Goal: Navigation & Orientation: Find specific page/section

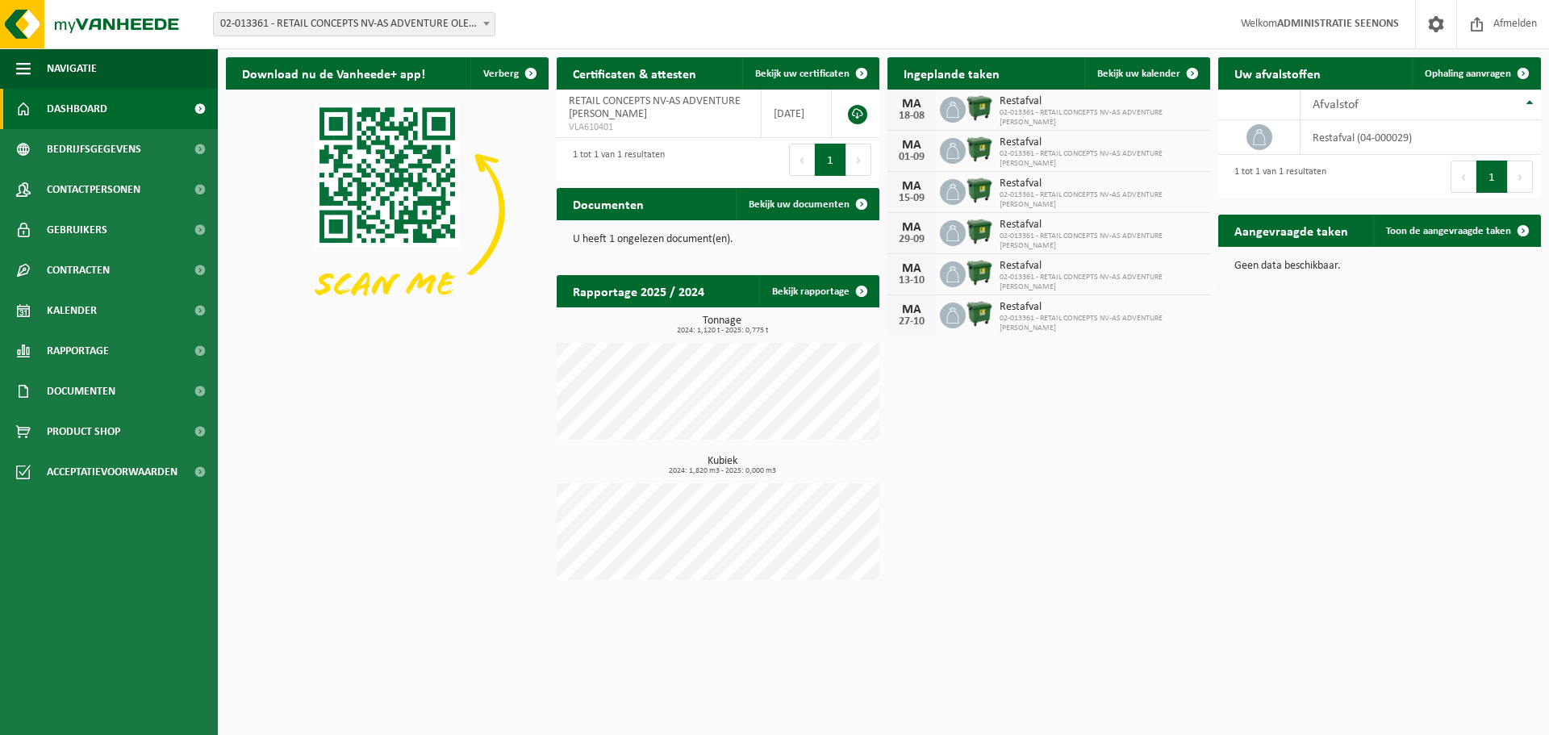
click at [422, 34] on span "02-013361 - RETAIL CONCEPTS NV-AS ADVENTURE OLEN - OLEN" at bounding box center [354, 24] width 281 height 23
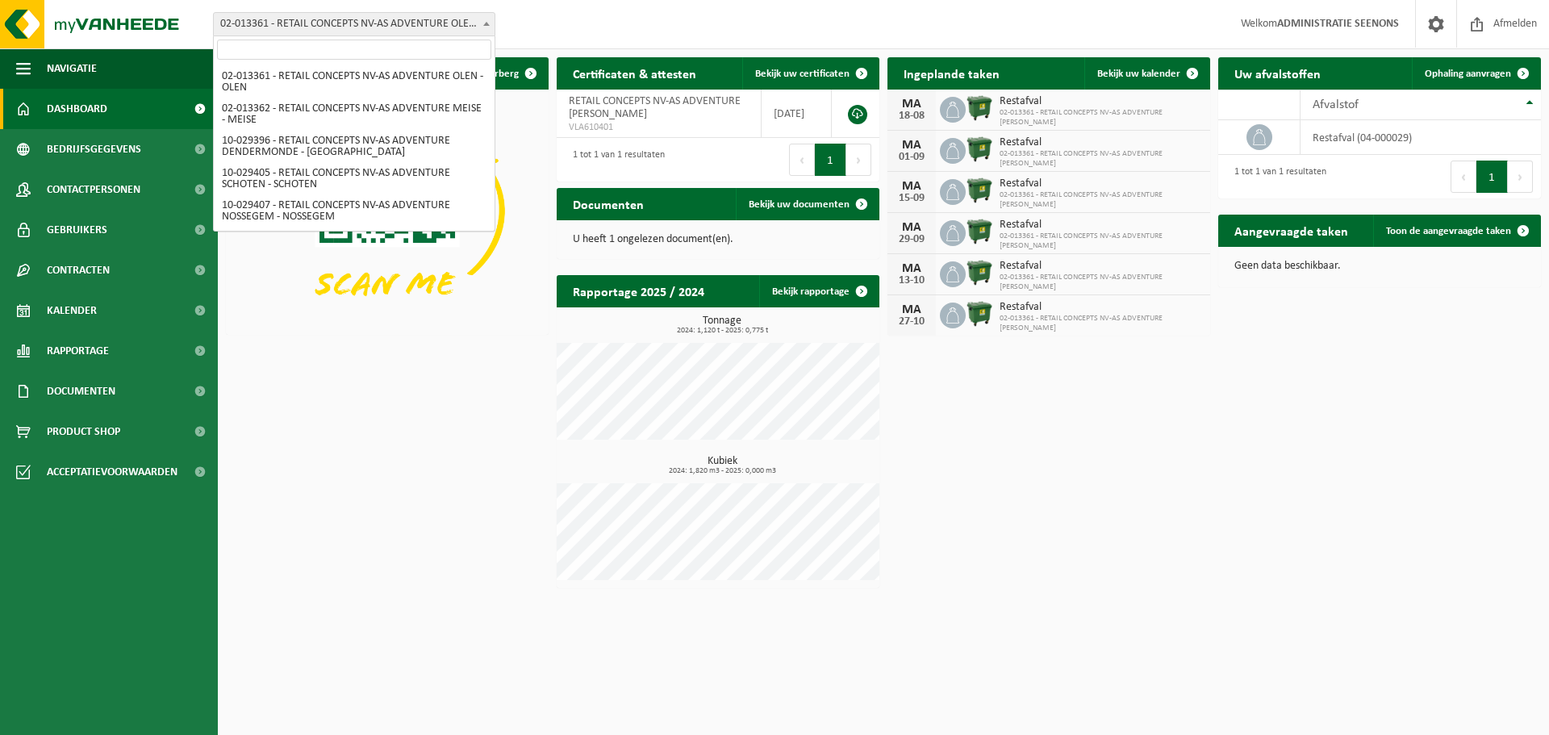
scroll to position [1504, 0]
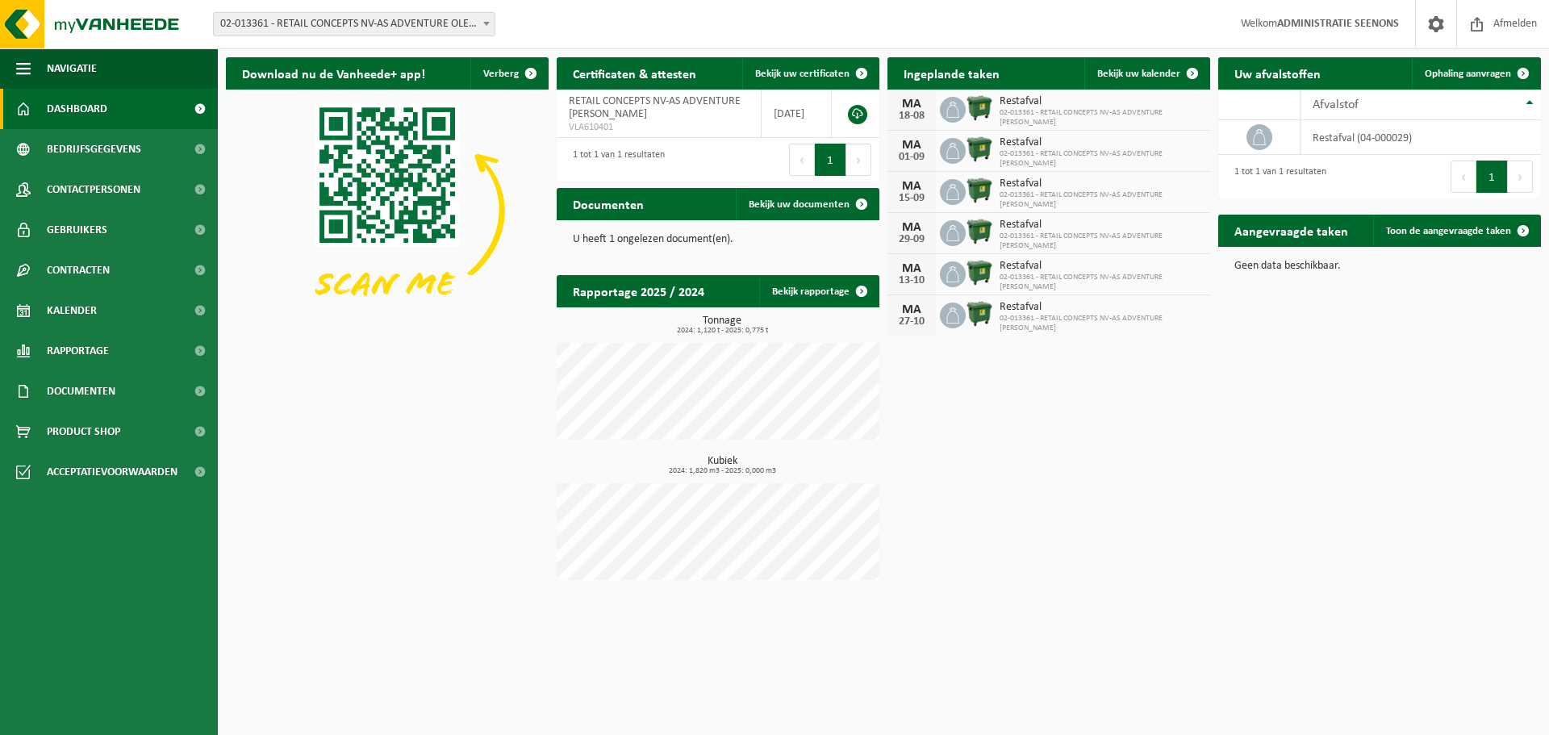
click at [347, 15] on span "02-013361 - RETAIL CONCEPTS NV-AS ADVENTURE OLEN - OLEN" at bounding box center [354, 24] width 281 height 23
click at [340, 31] on span "02-013361 - RETAIL CONCEPTS NV-AS ADVENTURE OLEN - OLEN" at bounding box center [354, 24] width 281 height 23
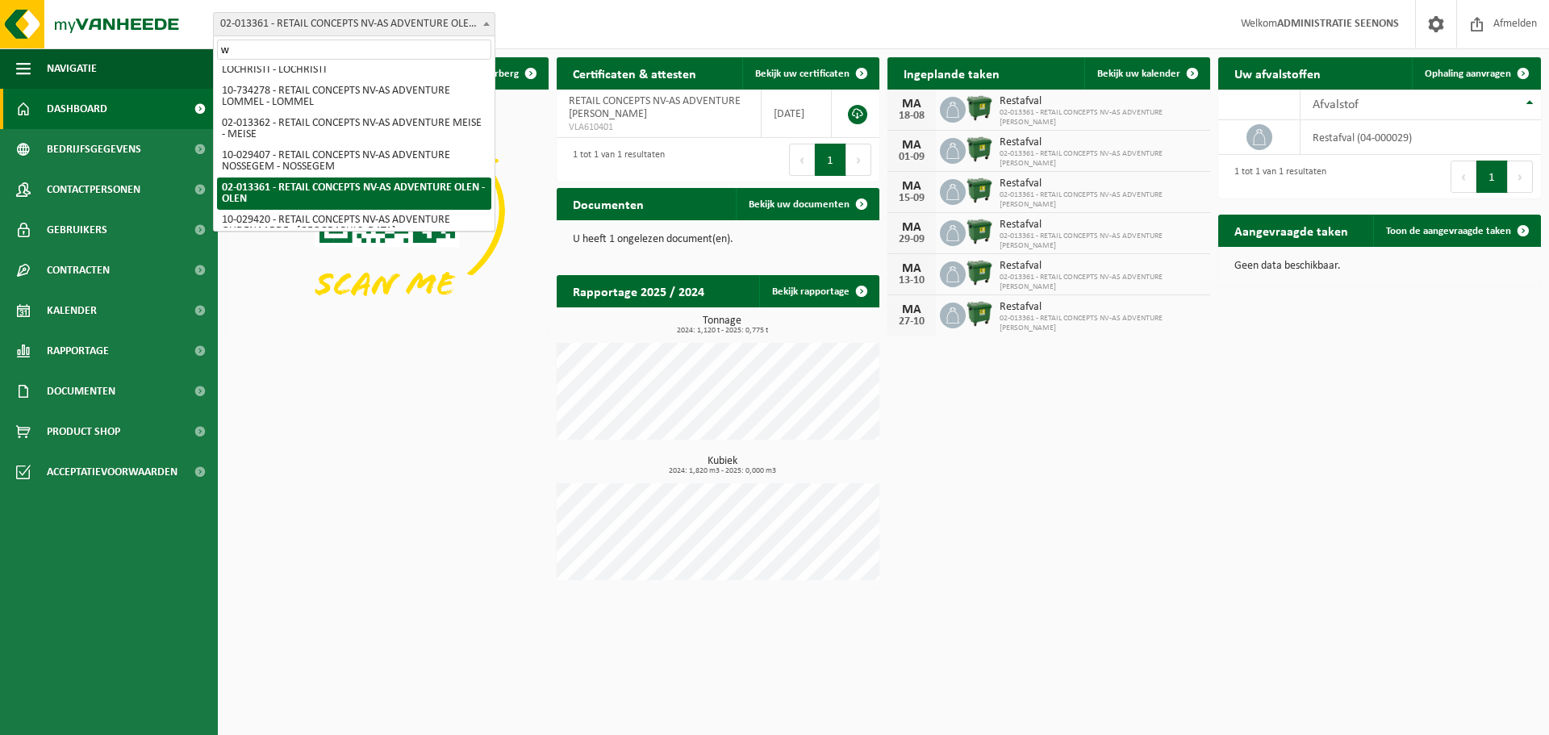
scroll to position [0, 0]
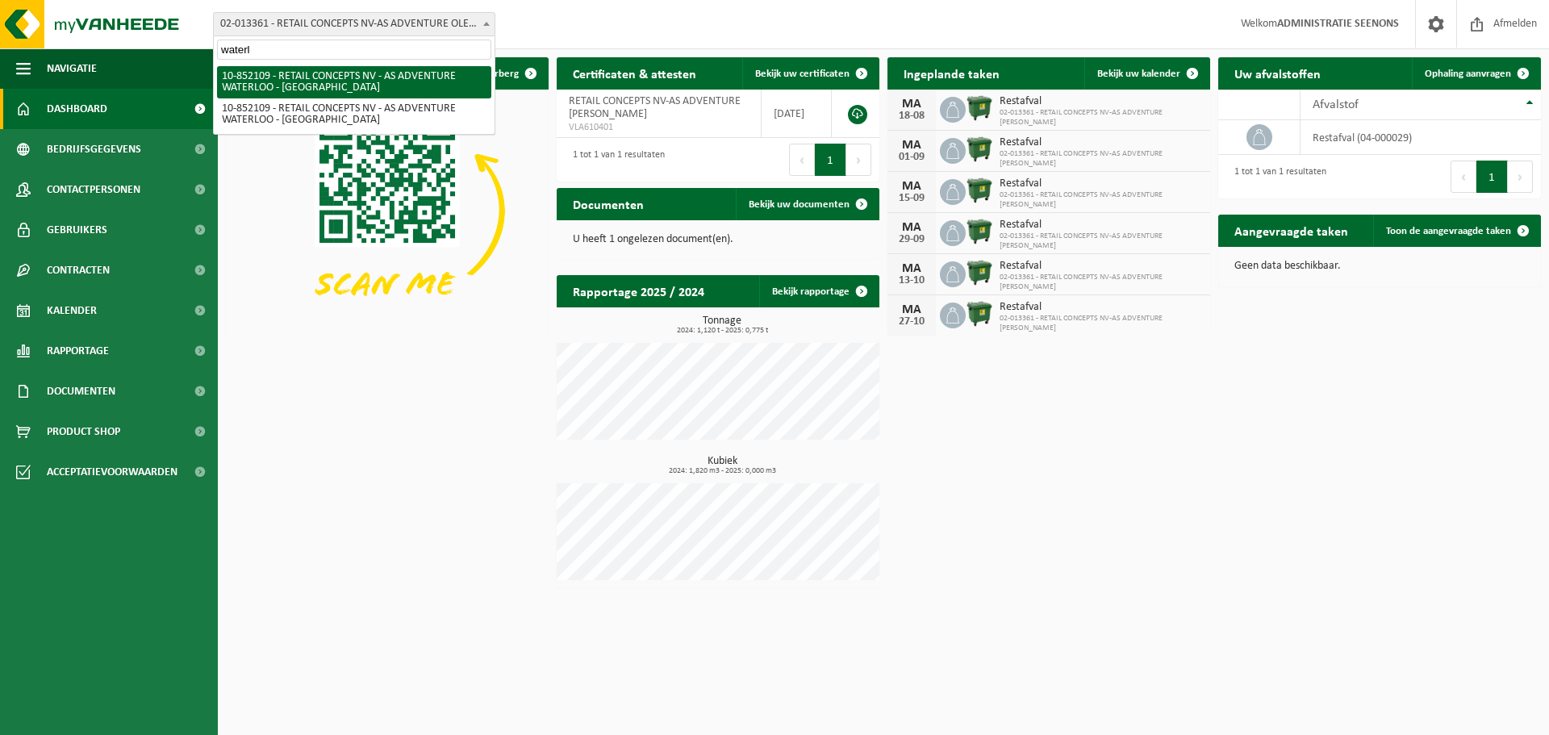
type input "waterl"
select select "96950"
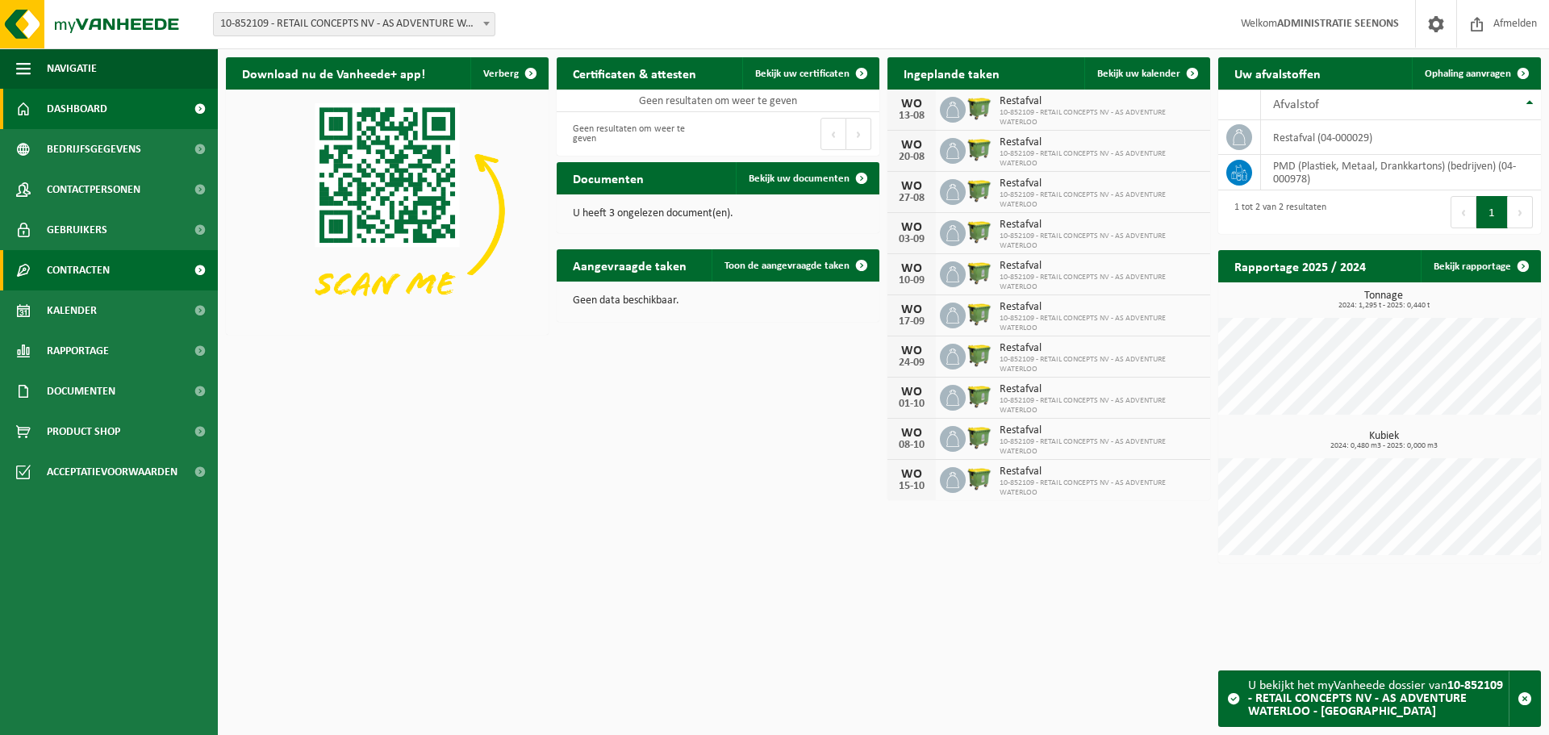
click at [113, 263] on link "Contracten" at bounding box center [109, 270] width 218 height 40
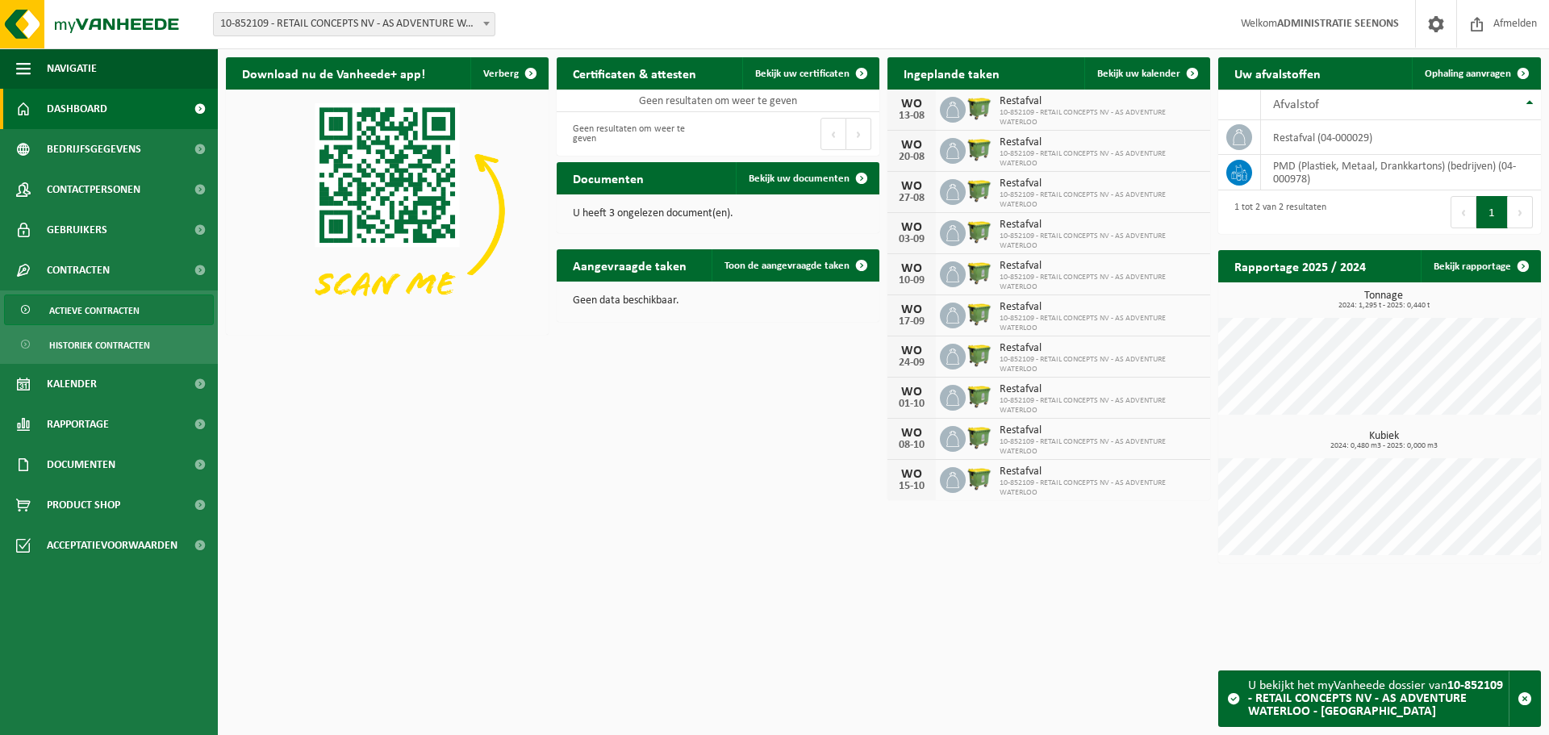
click at [115, 313] on span "Actieve contracten" at bounding box center [94, 310] width 90 height 31
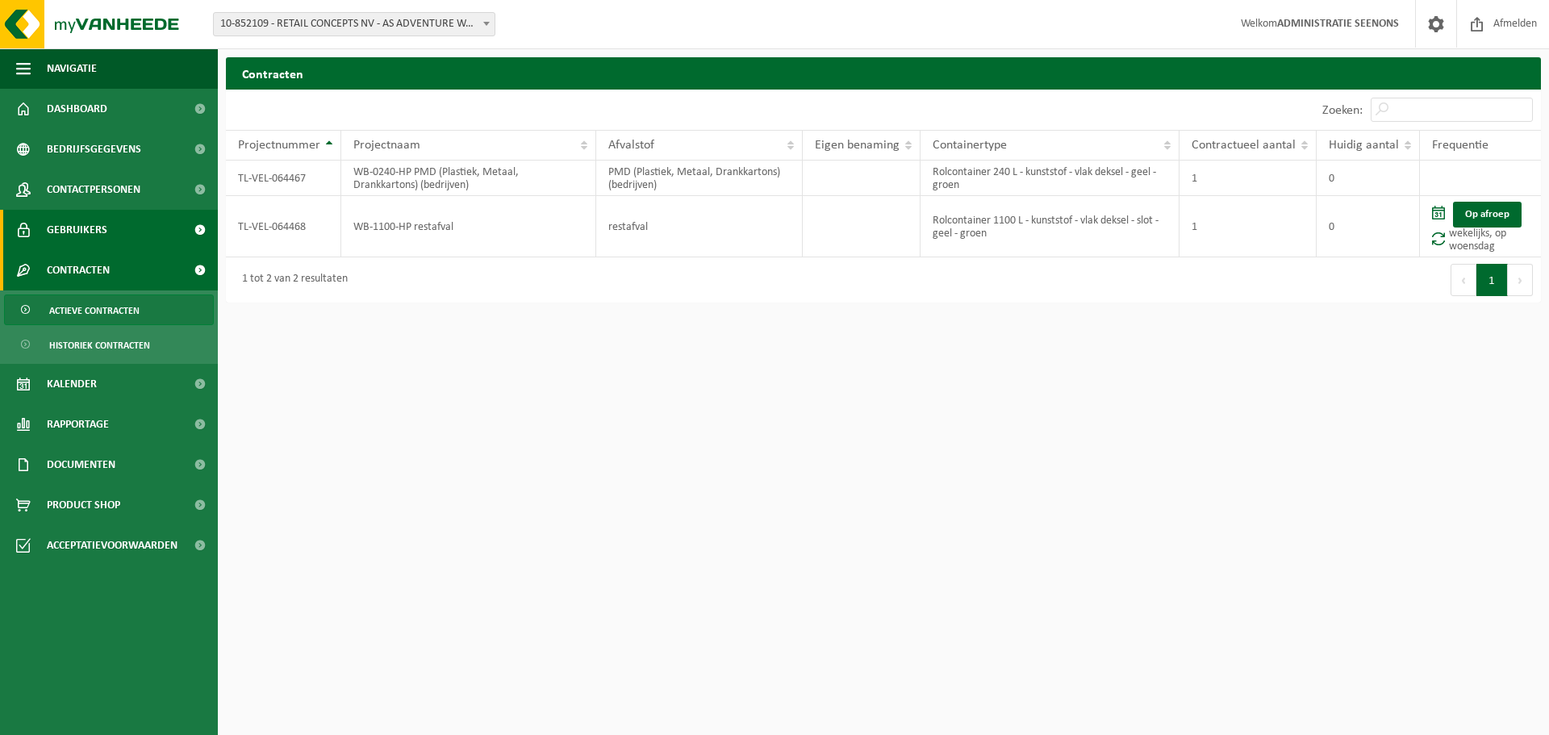
click at [130, 239] on link "Gebruikers" at bounding box center [109, 230] width 218 height 40
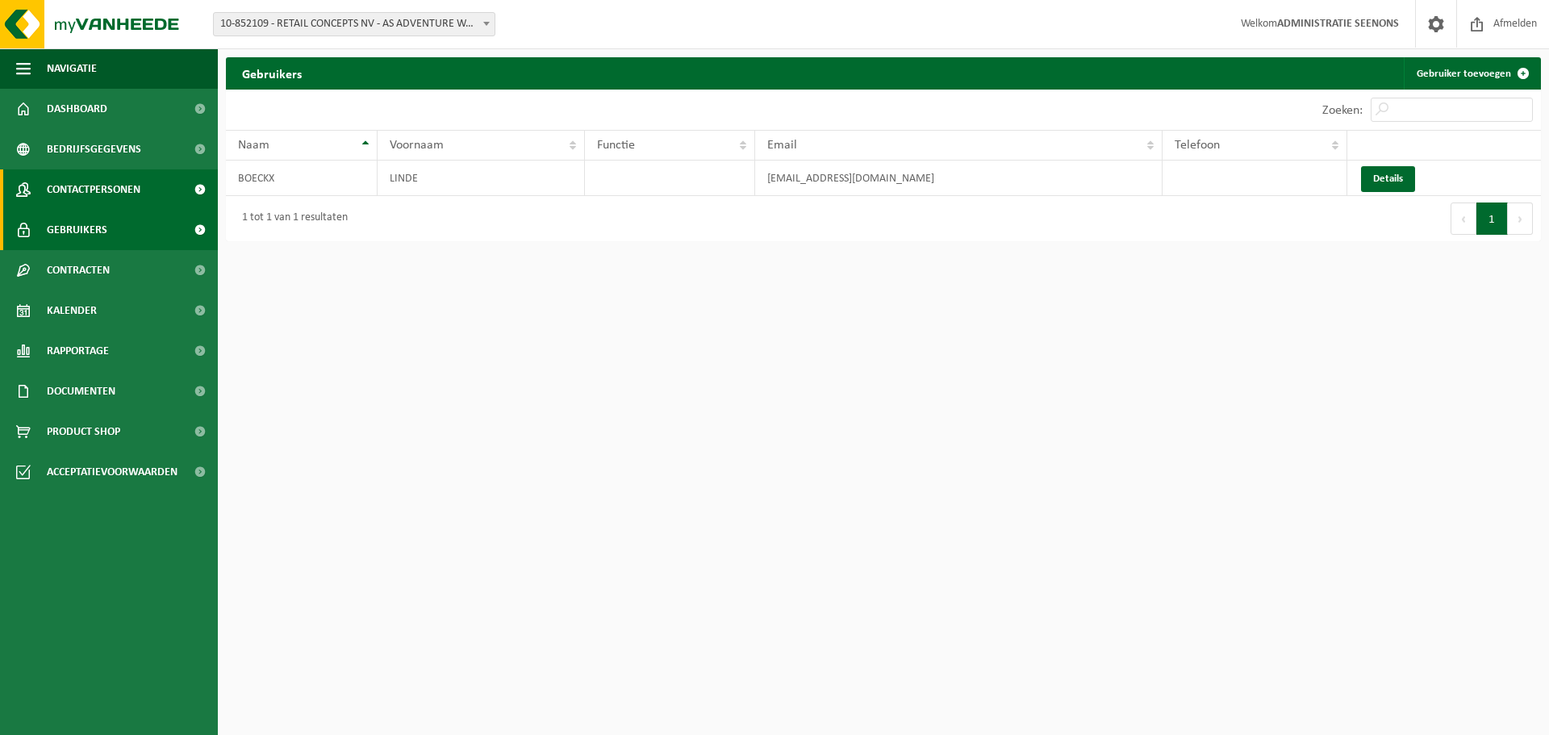
click at [138, 181] on span "Contactpersonen" at bounding box center [94, 189] width 94 height 40
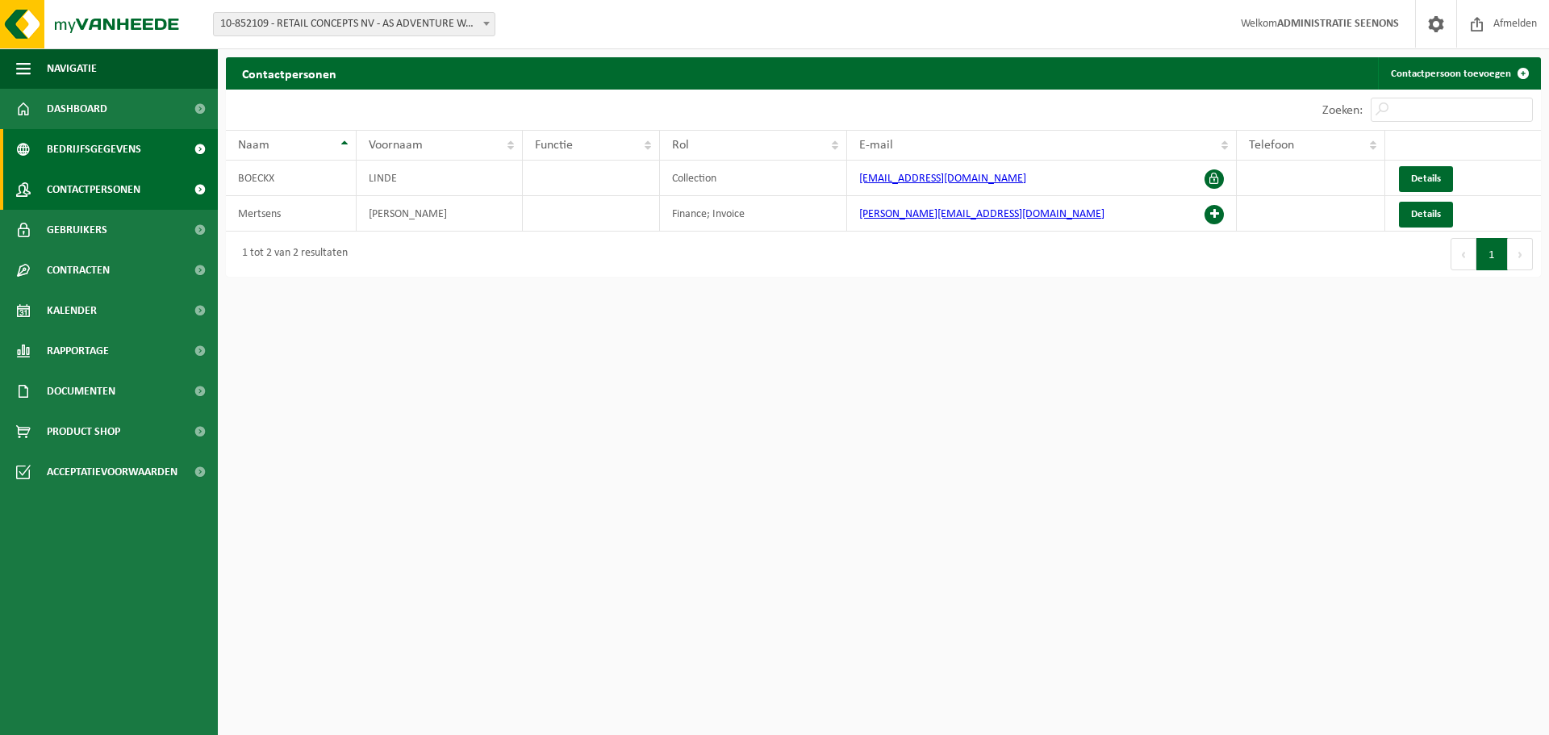
click at [144, 152] on link "Bedrijfsgegevens" at bounding box center [109, 149] width 218 height 40
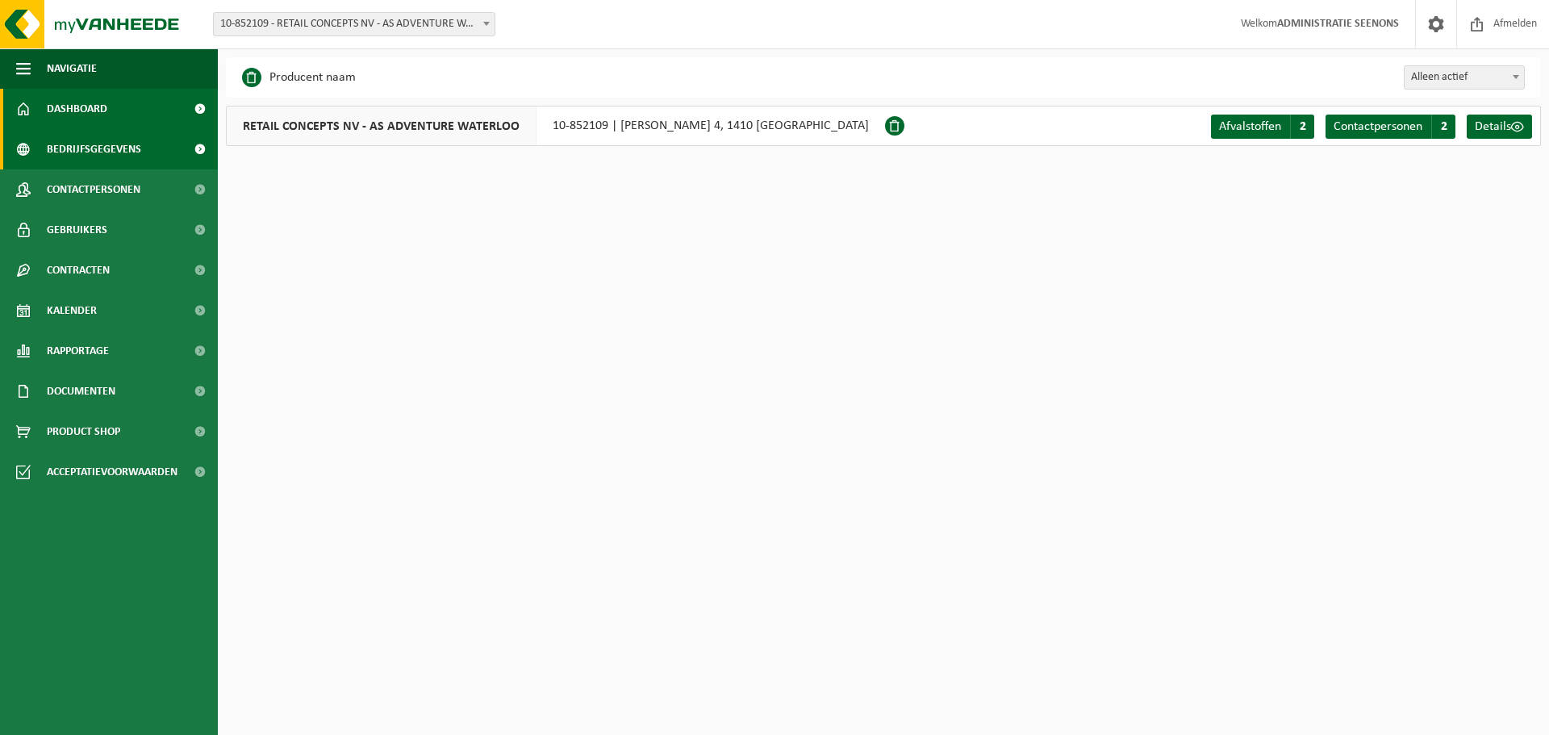
click at [146, 114] on link "Dashboard" at bounding box center [109, 109] width 218 height 40
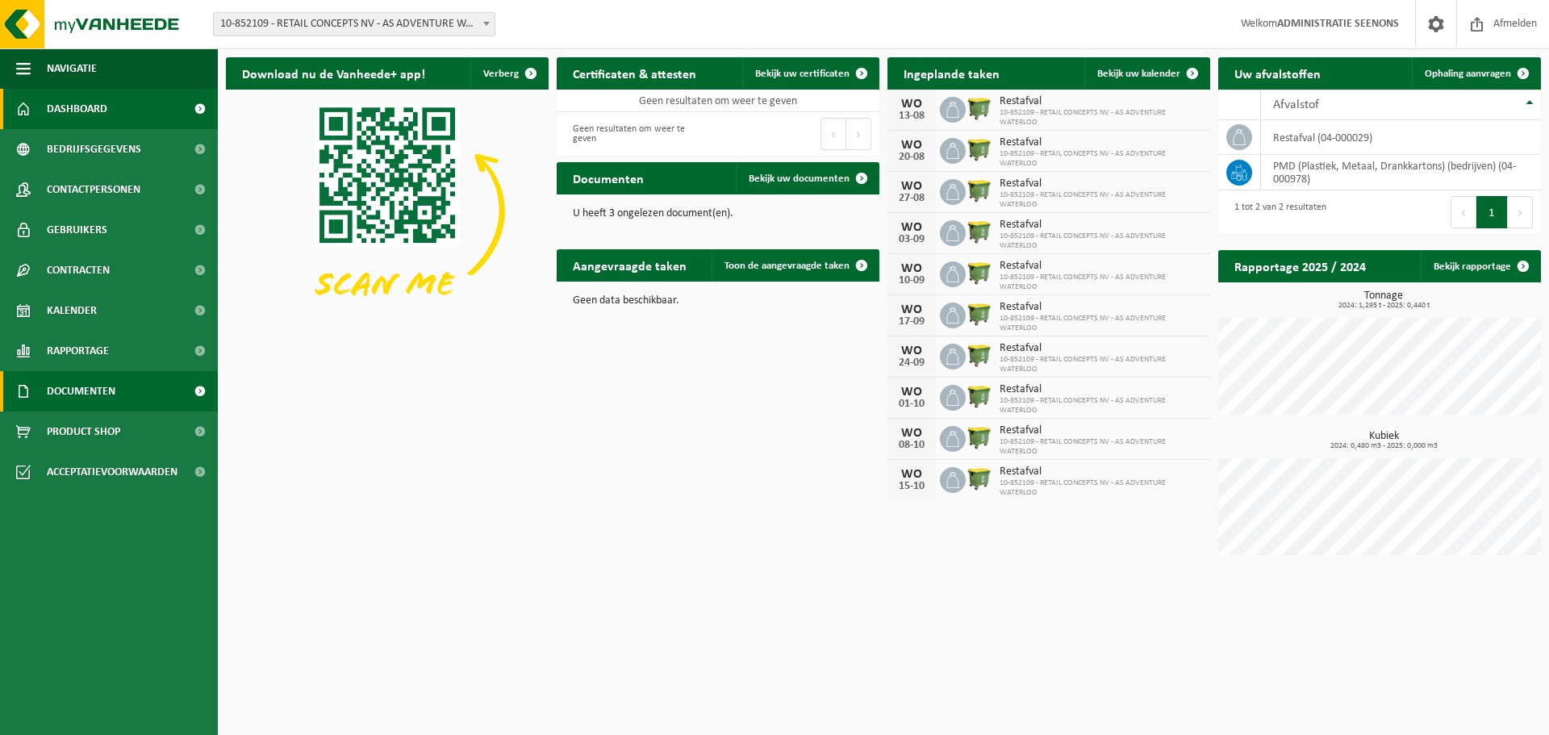
click at [133, 386] on link "Documenten" at bounding box center [109, 391] width 218 height 40
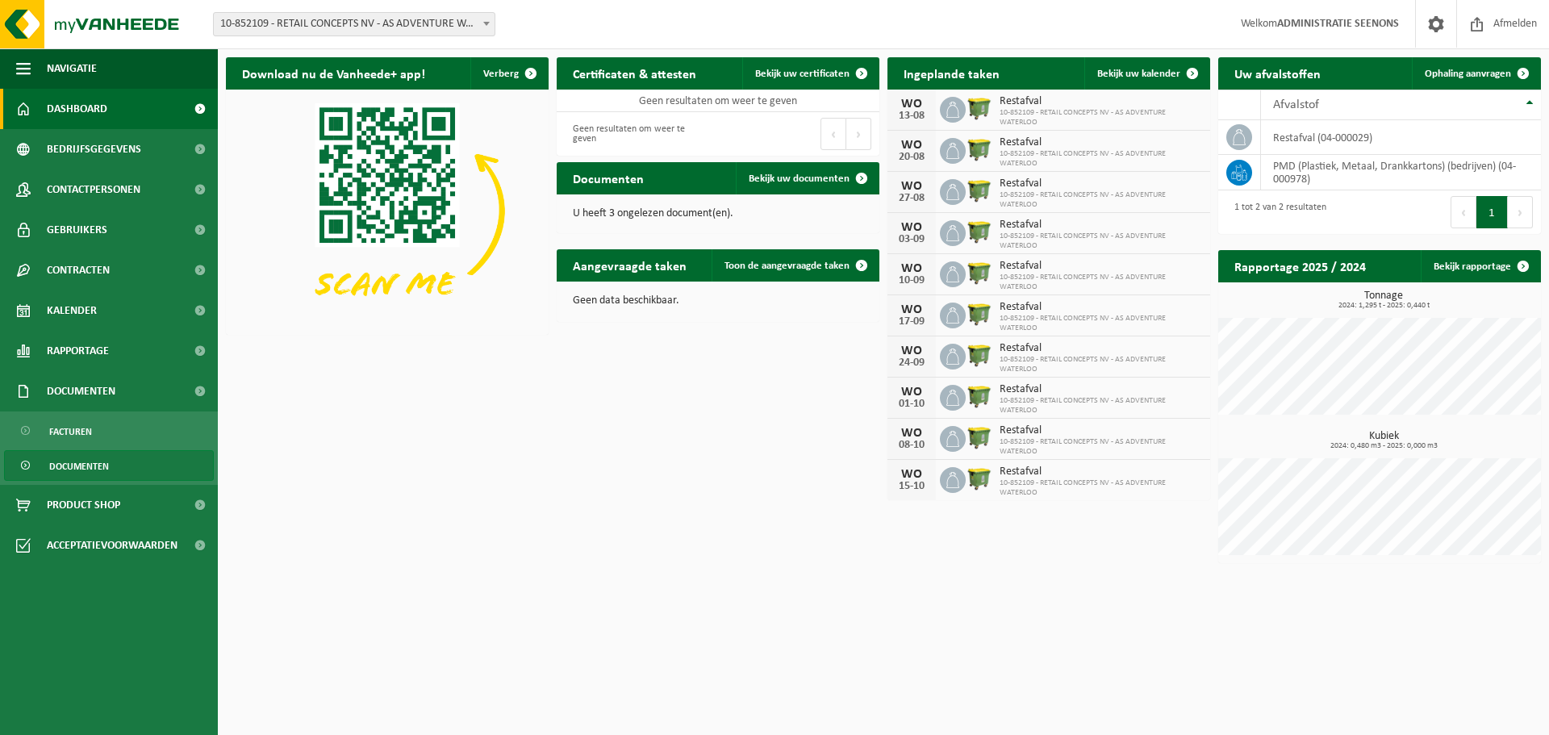
click at [119, 469] on link "Documenten" at bounding box center [109, 465] width 210 height 31
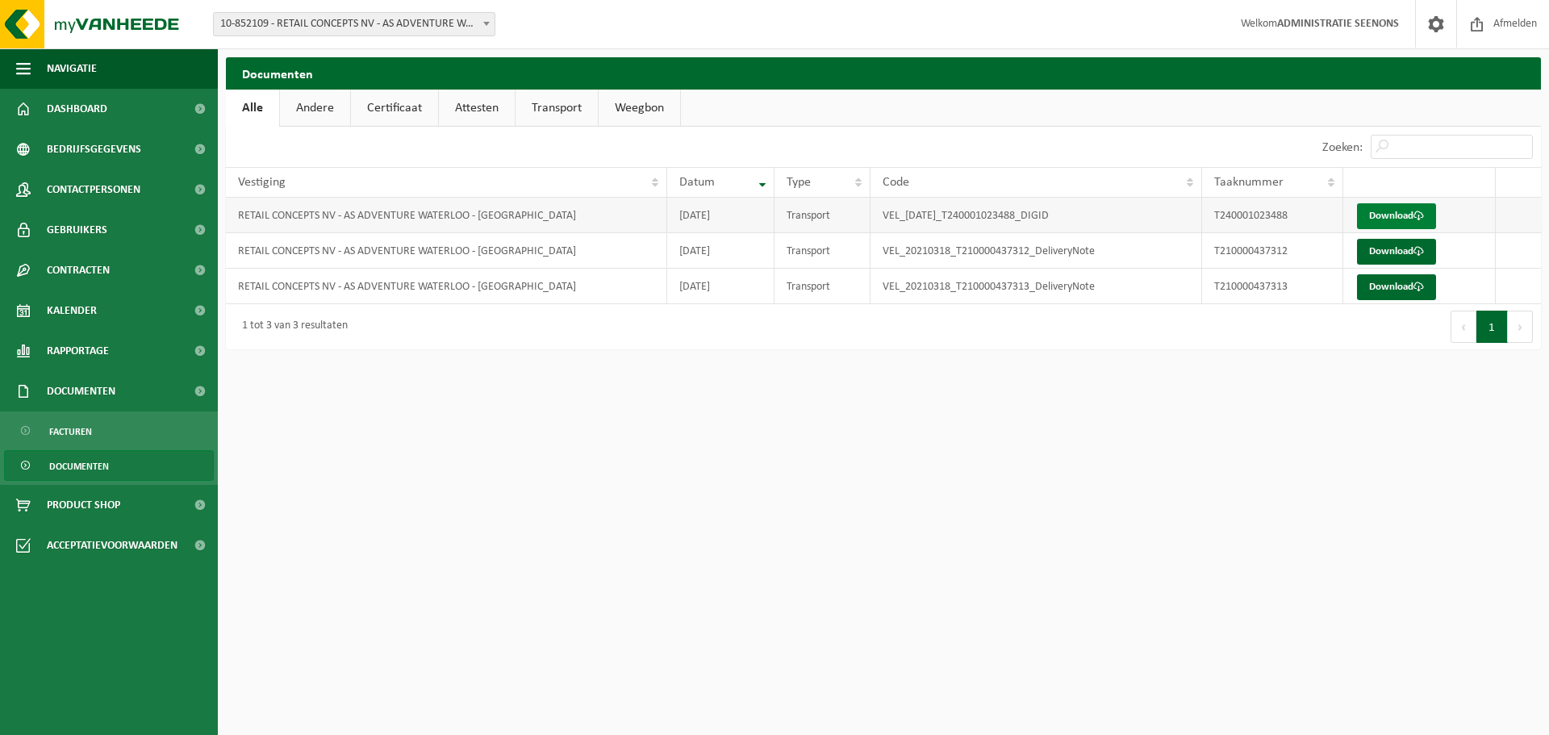
click at [1418, 213] on span at bounding box center [1419, 216] width 10 height 10
